Goal: Task Accomplishment & Management: Use online tool/utility

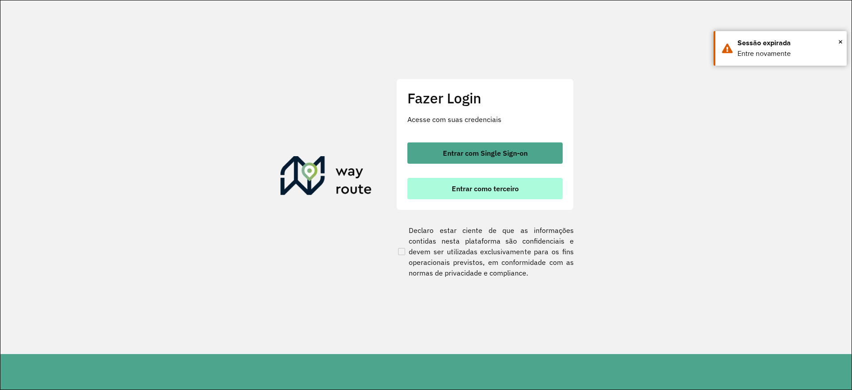
click at [502, 195] on button "Entrar como terceiro" at bounding box center [485, 188] width 155 height 21
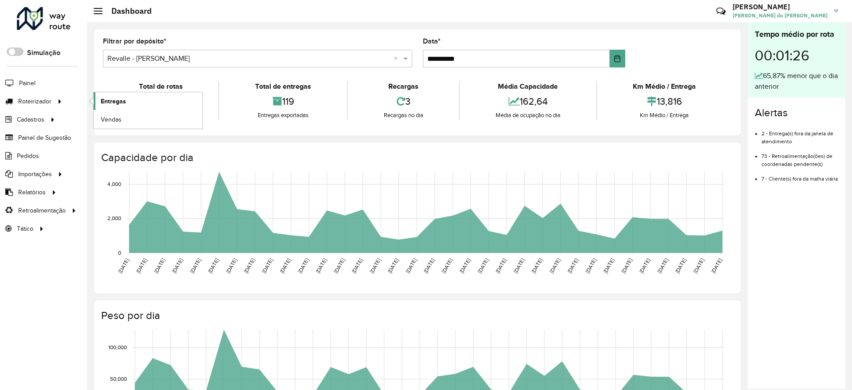
click at [101, 98] on span "Entregas" at bounding box center [113, 101] width 25 height 9
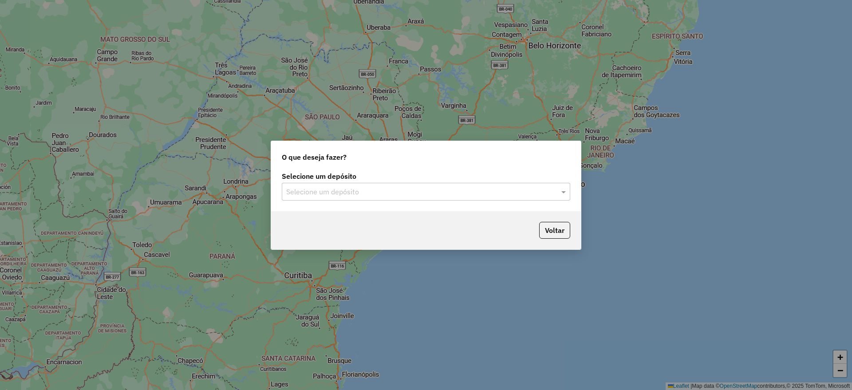
click at [325, 195] on input "text" at bounding box center [417, 192] width 262 height 11
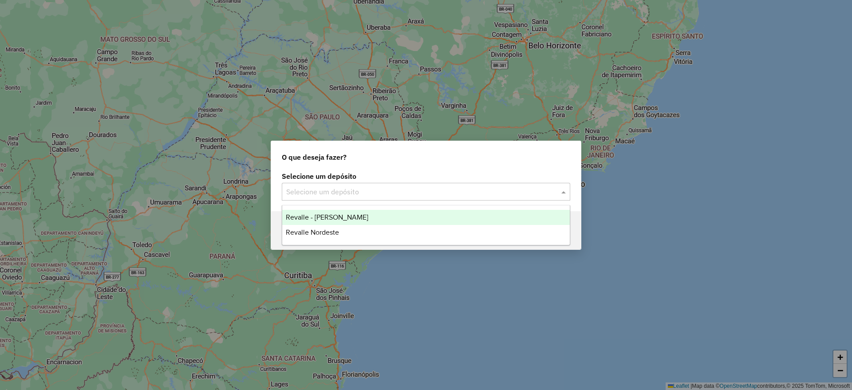
click at [430, 190] on input "text" at bounding box center [417, 192] width 262 height 11
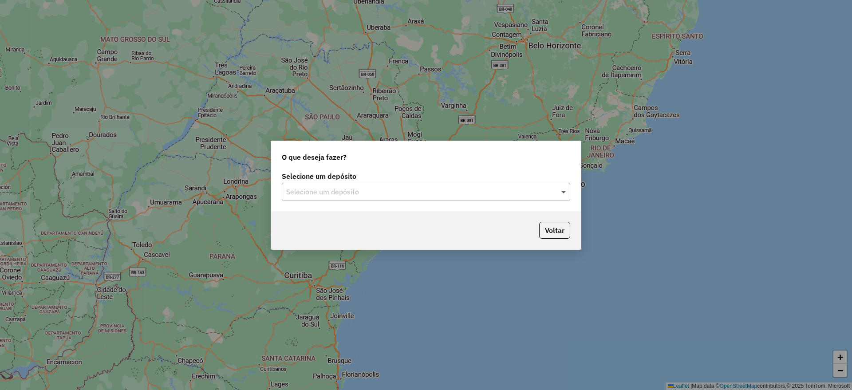
click at [564, 195] on span at bounding box center [564, 191] width 11 height 11
click at [565, 193] on span at bounding box center [564, 191] width 11 height 11
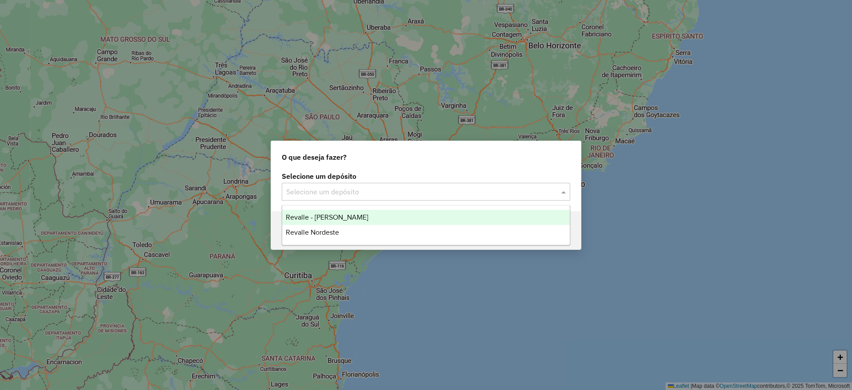
click at [637, 171] on div "O que deseja fazer? Selecione um depósito Selecione um depósito Voltar" at bounding box center [426, 195] width 852 height 390
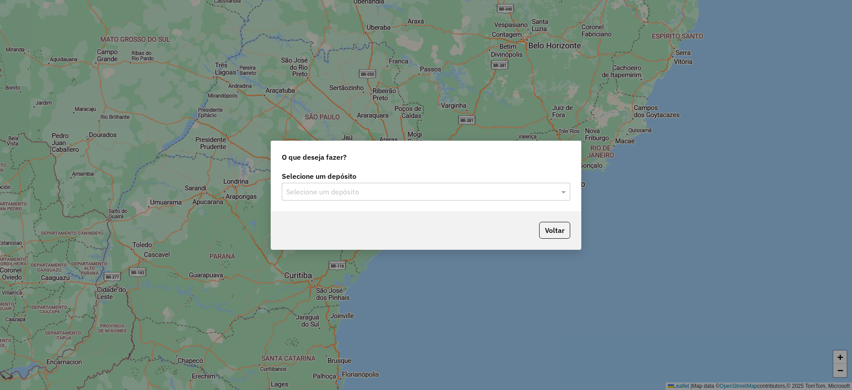
click at [551, 192] on div at bounding box center [426, 192] width 289 height 12
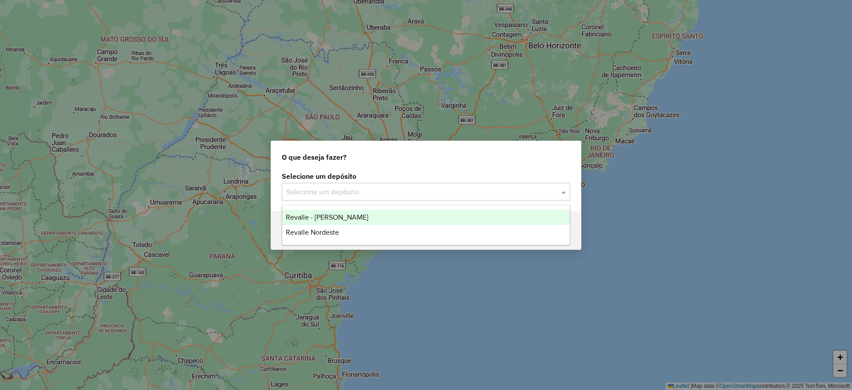
click at [472, 214] on div "Revalle - Paulo Afonso" at bounding box center [426, 217] width 288 height 15
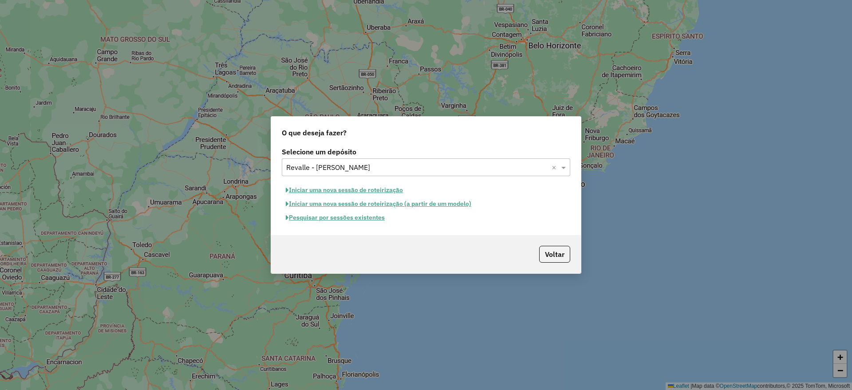
click at [375, 219] on button "Pesquisar por sessões existentes" at bounding box center [335, 218] width 107 height 14
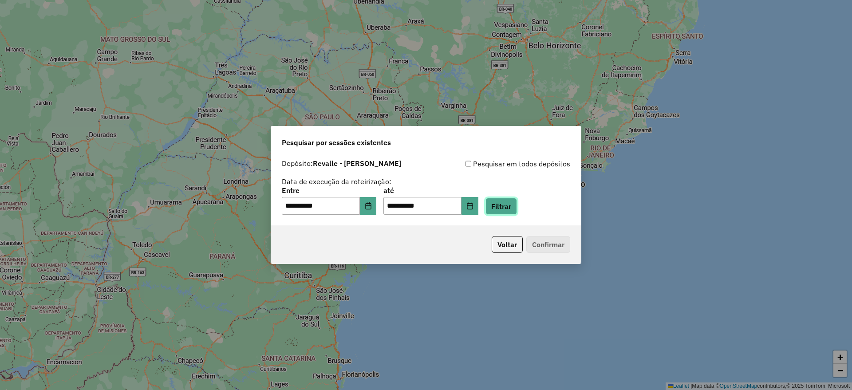
click at [510, 206] on button "Filtrar" at bounding box center [502, 206] width 32 height 17
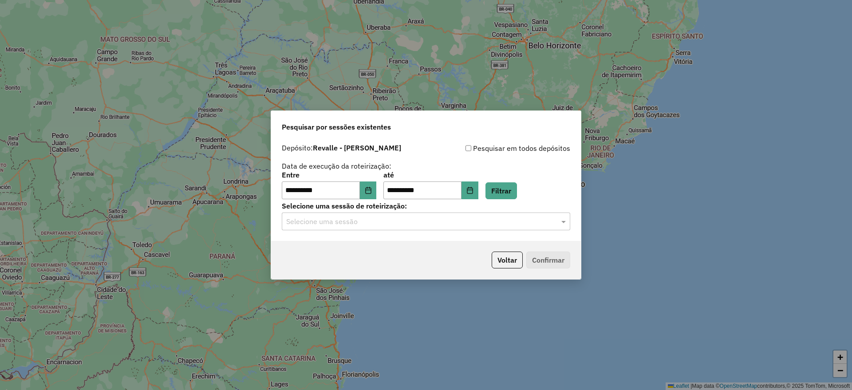
click at [436, 222] on input "text" at bounding box center [417, 222] width 262 height 11
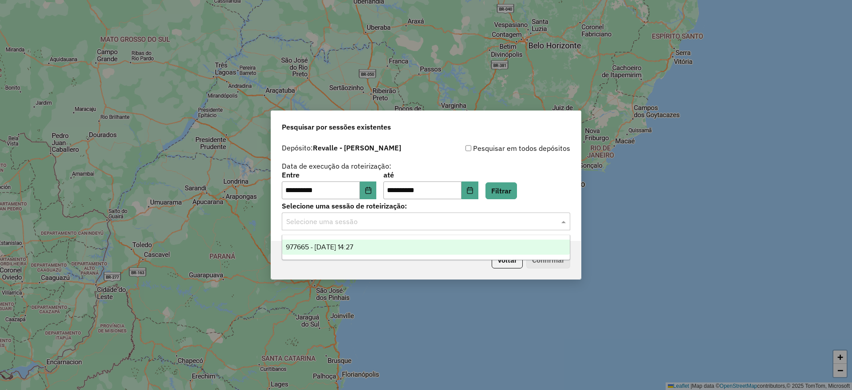
click at [441, 248] on div "977665 - 11/08/2025 14:27" at bounding box center [426, 247] width 288 height 15
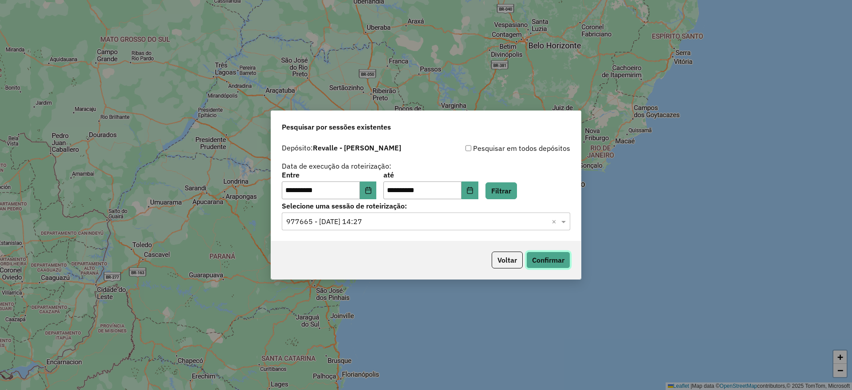
click at [543, 259] on button "Confirmar" at bounding box center [549, 260] width 44 height 17
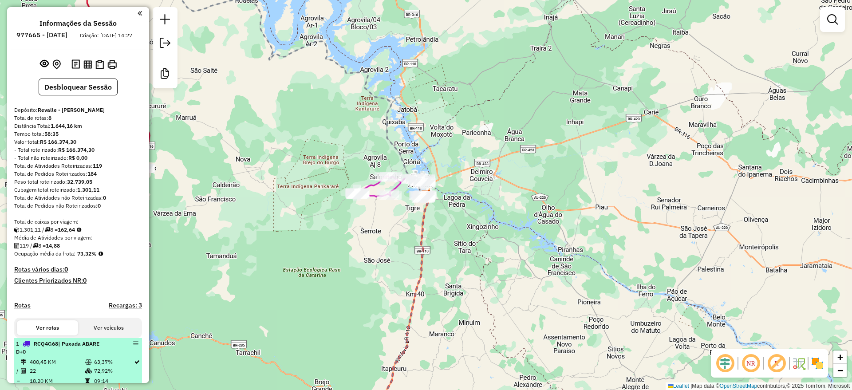
select select "**********"
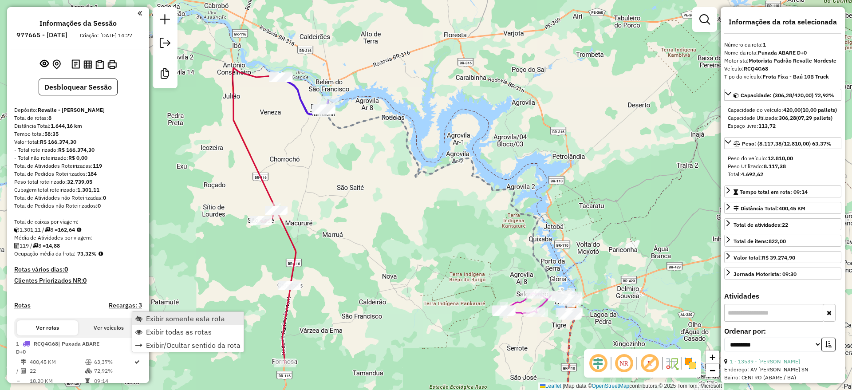
click at [166, 321] on span "Exibir somente esta rota" at bounding box center [185, 318] width 79 height 7
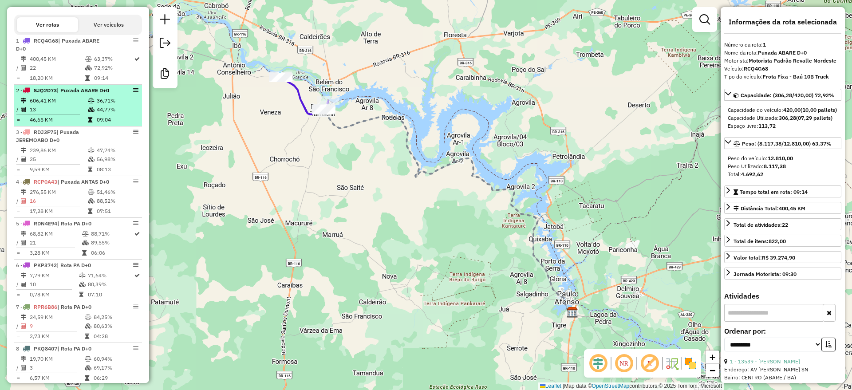
scroll to position [289, 0]
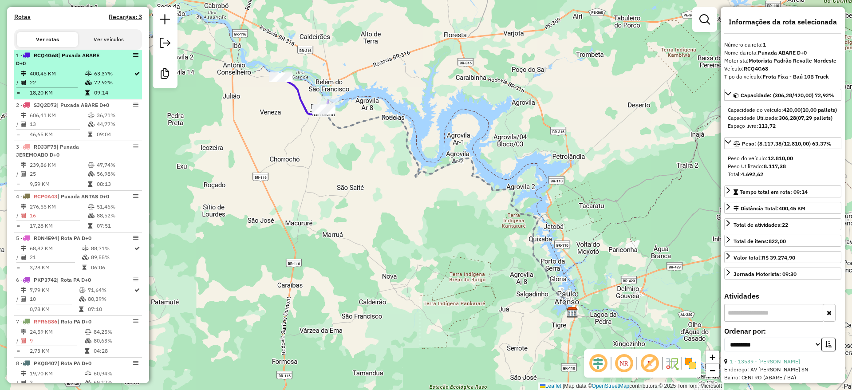
click at [67, 78] on td "400,45 KM" at bounding box center [56, 73] width 55 height 9
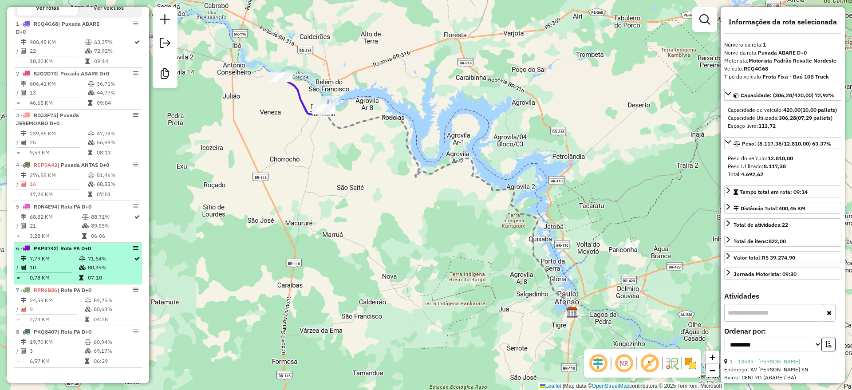
scroll to position [344, 0]
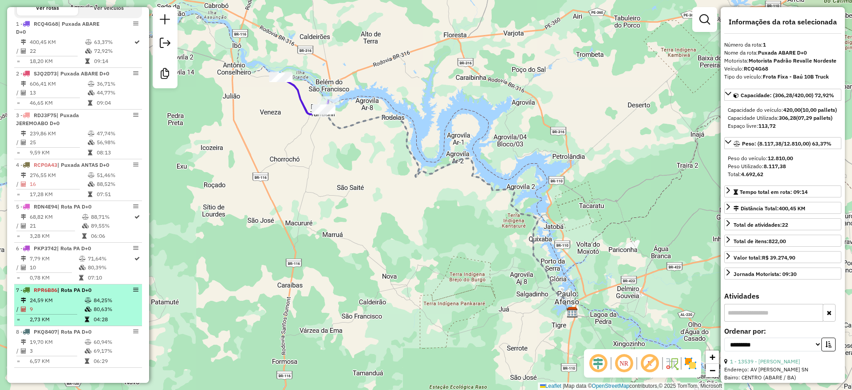
click at [54, 303] on td "24,59 KM" at bounding box center [56, 300] width 55 height 9
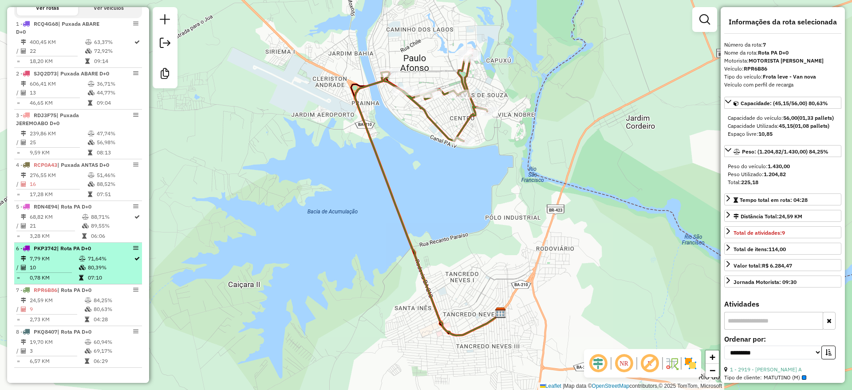
click at [58, 260] on td "7,79 KM" at bounding box center [53, 258] width 49 height 9
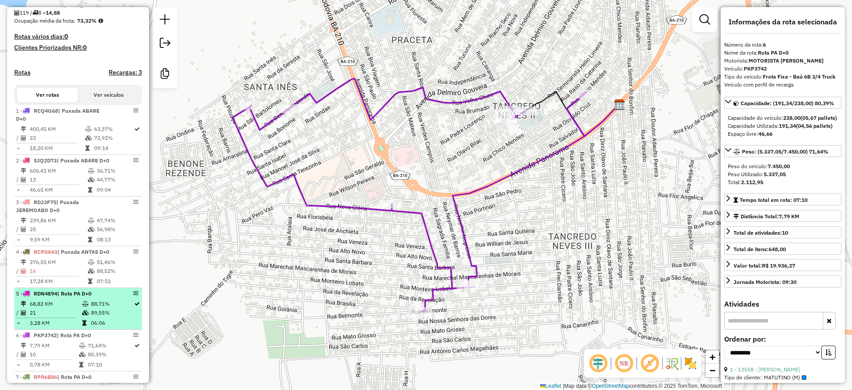
scroll to position [289, 0]
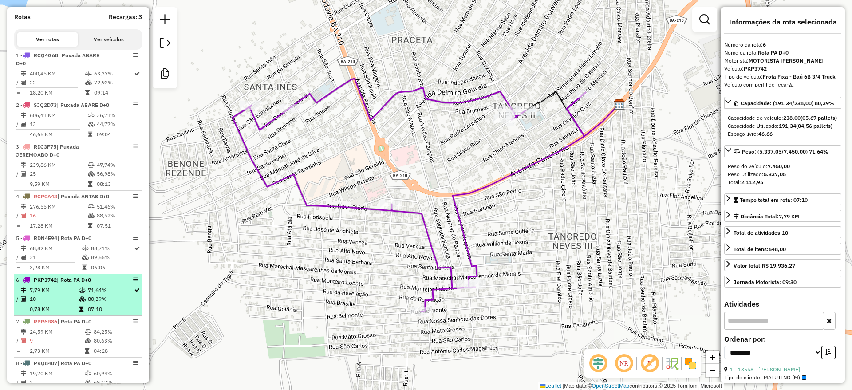
click at [60, 295] on td "7,79 KM" at bounding box center [53, 290] width 49 height 9
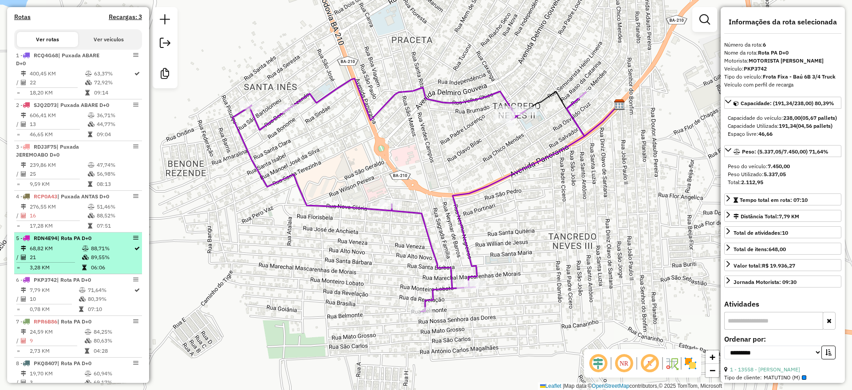
click at [64, 253] on td "68,82 KM" at bounding box center [55, 248] width 52 height 9
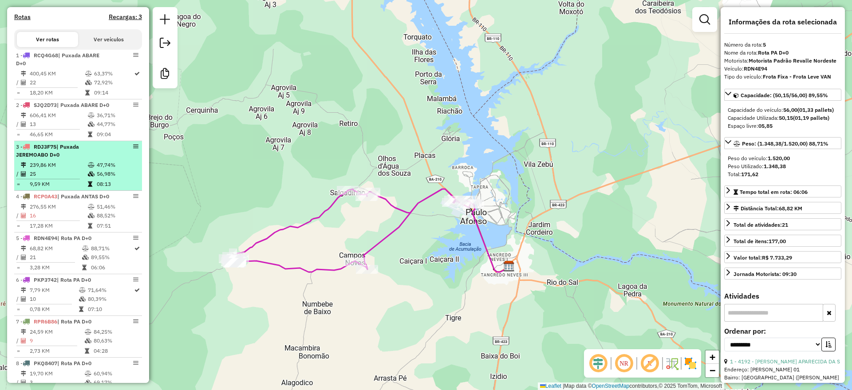
click at [68, 170] on td "239,86 KM" at bounding box center [58, 165] width 58 height 9
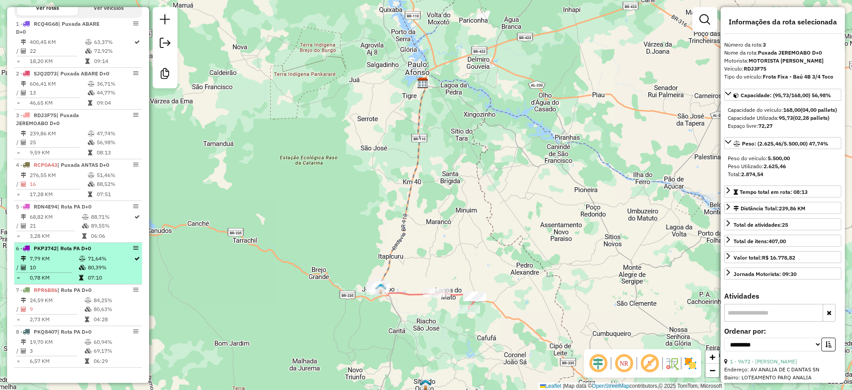
scroll to position [344, 0]
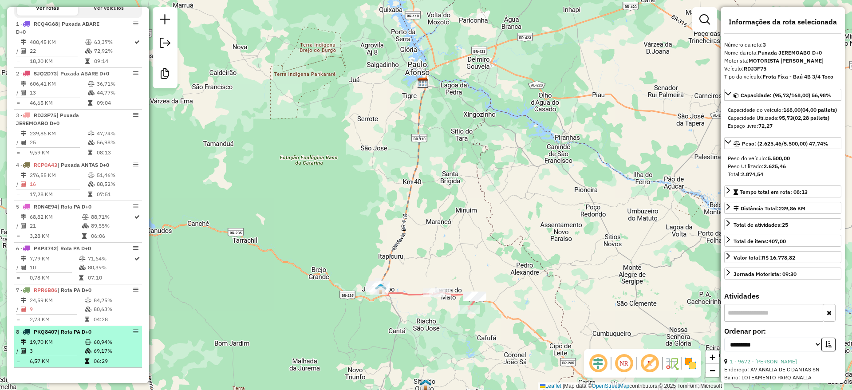
click at [53, 340] on td "19,70 KM" at bounding box center [56, 342] width 55 height 9
